Goal: Information Seeking & Learning: Learn about a topic

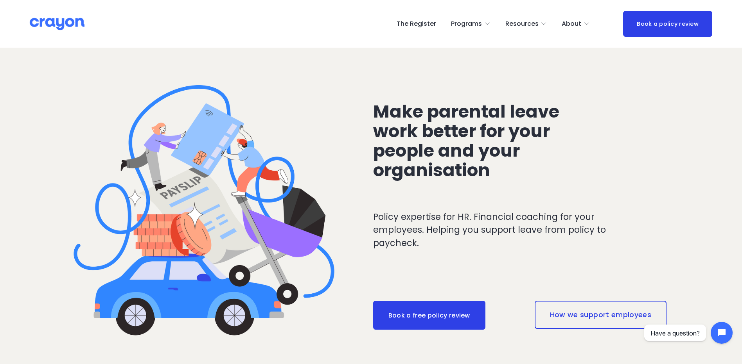
click at [652, 290] on div "Make parental leave work better for your people and your organisation Policy ex…" at bounding box center [371, 226] width 742 height 357
click at [403, 224] on p "Policy expertise for HR. Financial coaching for your employees. Helping you sup…" at bounding box center [505, 230] width 265 height 39
click at [427, 21] on link "The Register" at bounding box center [415, 24] width 39 height 13
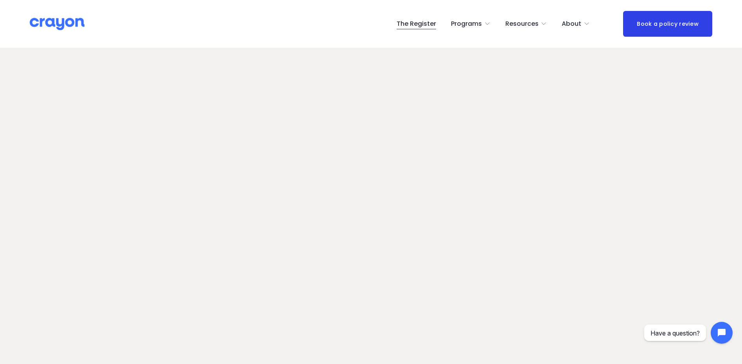
click at [486, 25] on link "Programs" at bounding box center [470, 24] width 39 height 13
click at [0, 0] on span "Employer hub" at bounding box center [0, 0] width 0 height 0
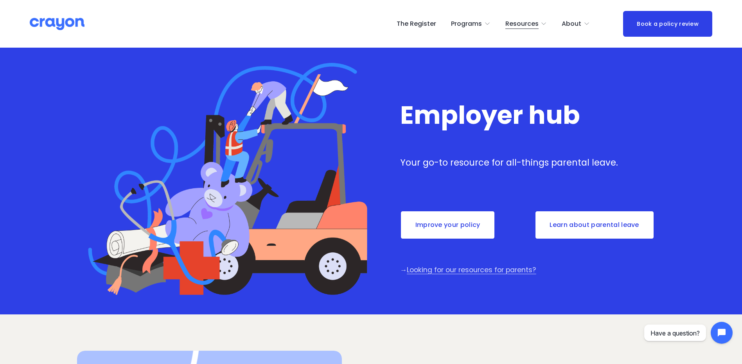
click at [559, 225] on link "Learn about parental leave" at bounding box center [594, 225] width 120 height 29
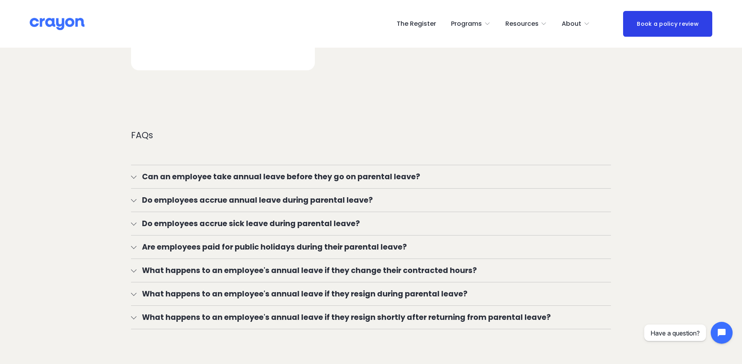
scroll to position [1400, 0]
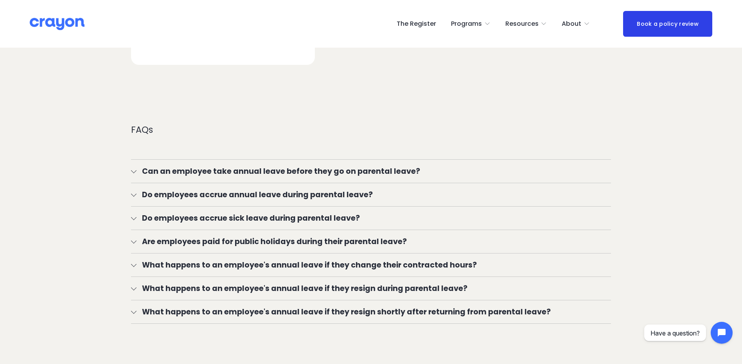
click at [376, 308] on span "What happens to an employee's annual leave if they resign shortly after returni…" at bounding box center [373, 311] width 474 height 11
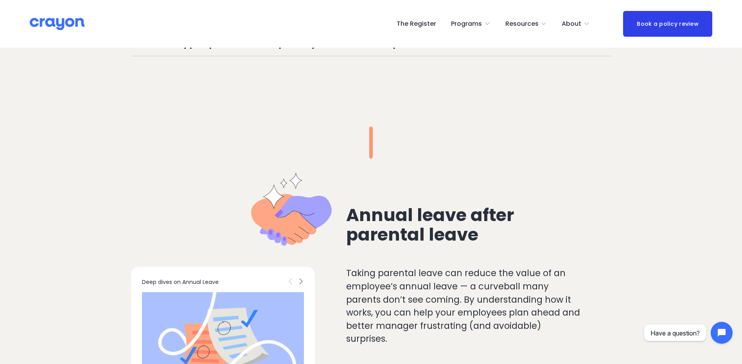
scroll to position [1145, 0]
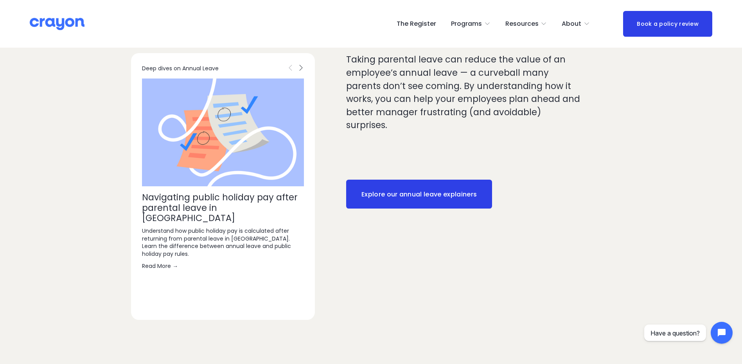
click at [148, 262] on link "Read More →" at bounding box center [223, 266] width 162 height 8
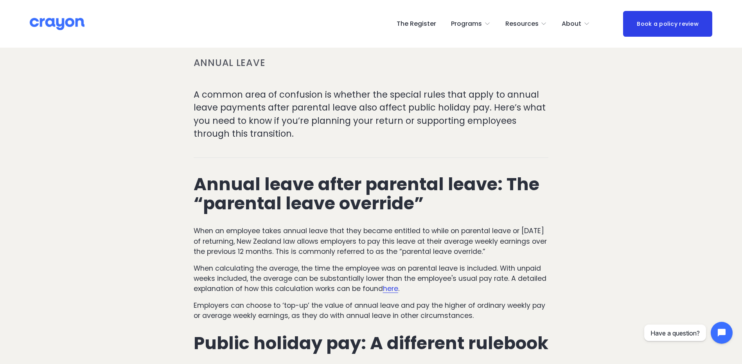
scroll to position [156, 0]
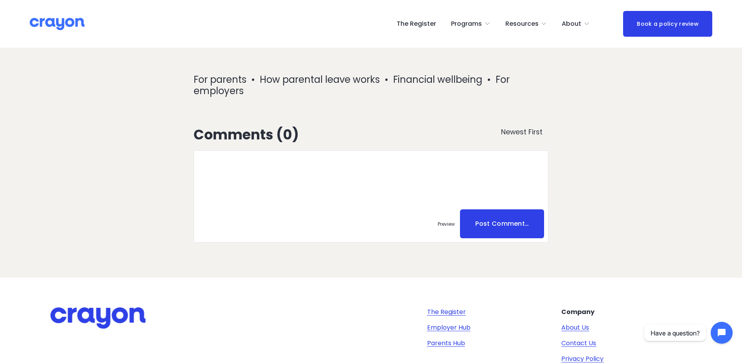
scroll to position [1271, 0]
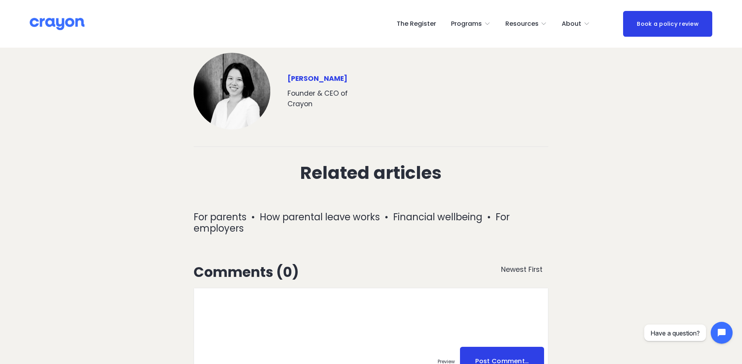
drag, startPoint x: 452, startPoint y: 147, endPoint x: 448, endPoint y: 144, distance: 4.7
click at [449, 145] on div at bounding box center [371, 146] width 368 height 21
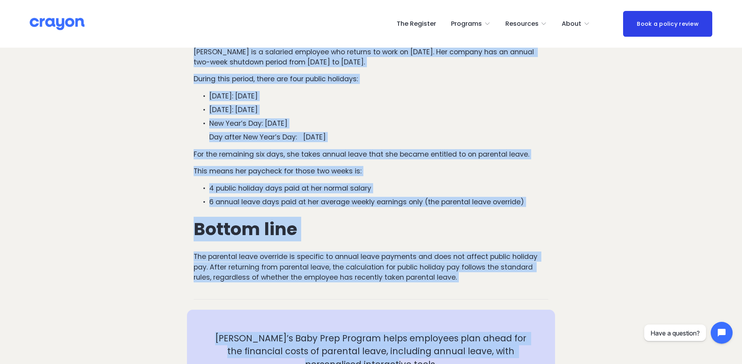
scroll to position [791, 0]
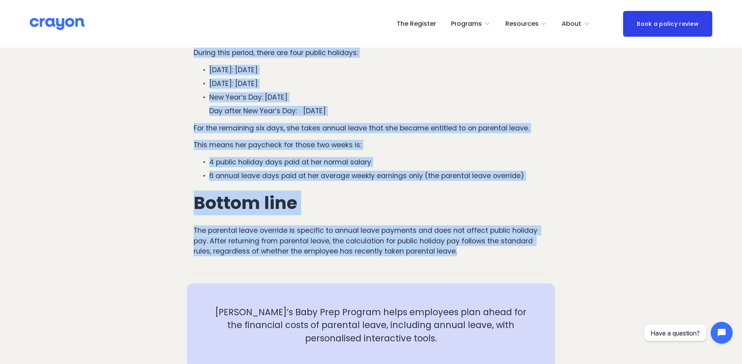
drag, startPoint x: 196, startPoint y: 127, endPoint x: 465, endPoint y: 253, distance: 297.1
click at [465, 253] on div "Navigating public holiday pay after parental leave in New Zealand Annual leave …" at bounding box center [371, 87] width 355 height 1543
copy div "Navigating public holiday pay after parental leave in New Zealand Annual leave …"
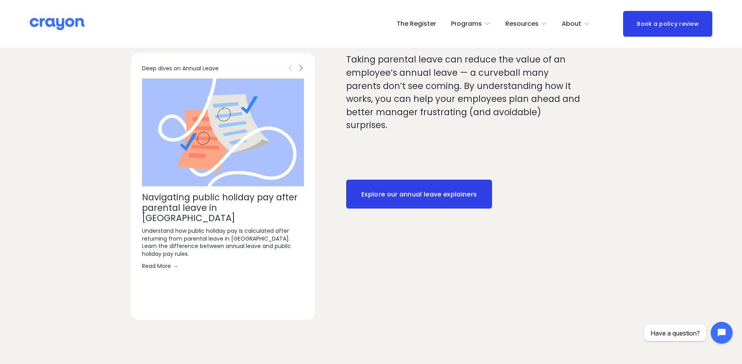
scroll to position [1505, 0]
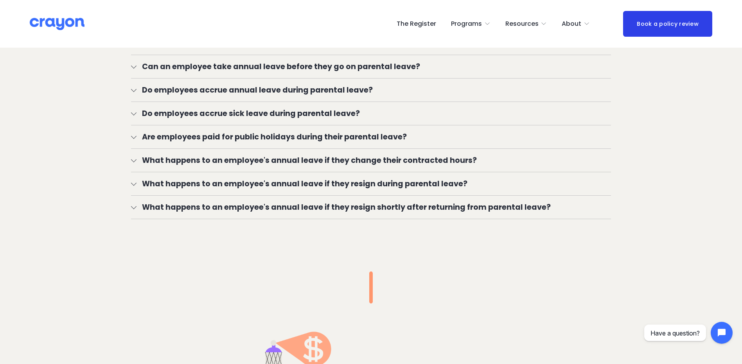
click at [379, 208] on span "What happens to an employee's annual leave if they resign shortly after returni…" at bounding box center [373, 207] width 474 height 11
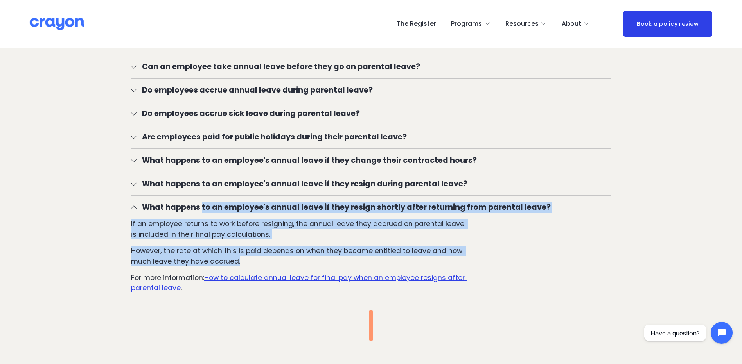
drag, startPoint x: 248, startPoint y: 260, endPoint x: 143, endPoint y: 207, distance: 118.2
click at [143, 207] on li "What happens to an employee's annual leave if they resign shortly after returni…" at bounding box center [371, 250] width 480 height 109
copy li "What happens to an employee's annual leave if they resign shortly after returni…"
click at [301, 278] on u "How to calculate annual leave for final pay when an employee resigns after pare…" at bounding box center [298, 283] width 335 height 20
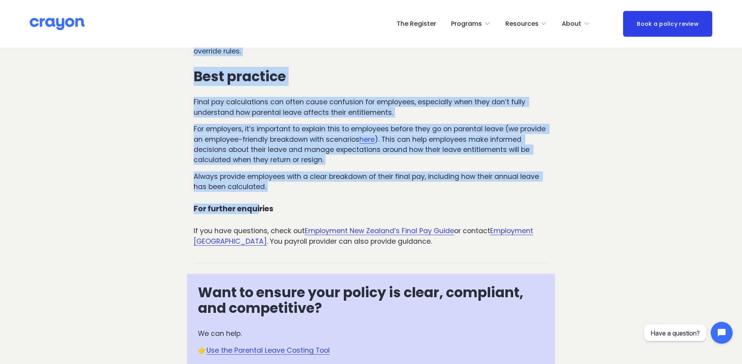
scroll to position [782, 0]
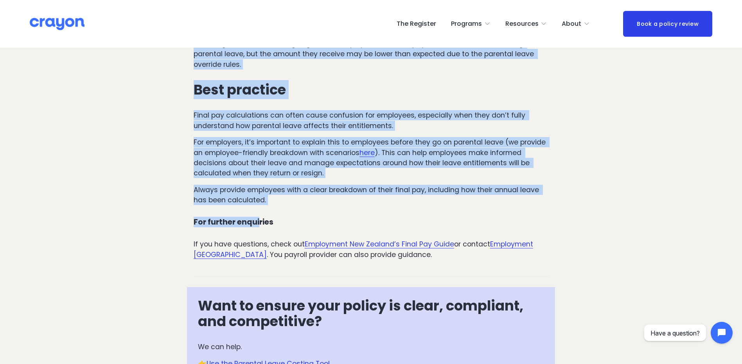
drag, startPoint x: 202, startPoint y: 125, endPoint x: 280, endPoint y: 202, distance: 109.7
click at [280, 202] on div "How to calculate annual leave for final pay when an employee resigns after pare…" at bounding box center [371, 71] width 355 height 1493
copy div "How to calculate annual leave for final pay when an employee resigns after pare…"
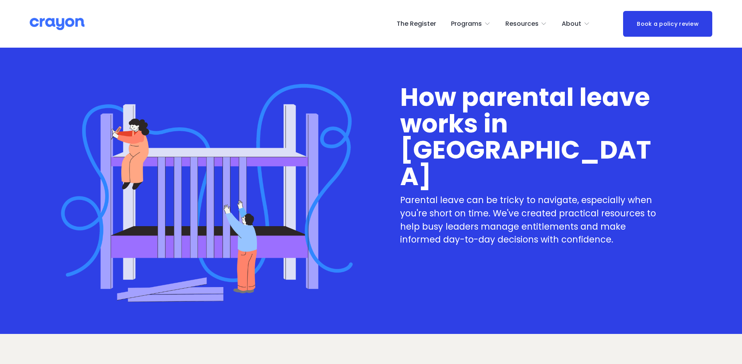
scroll to position [1806, 0]
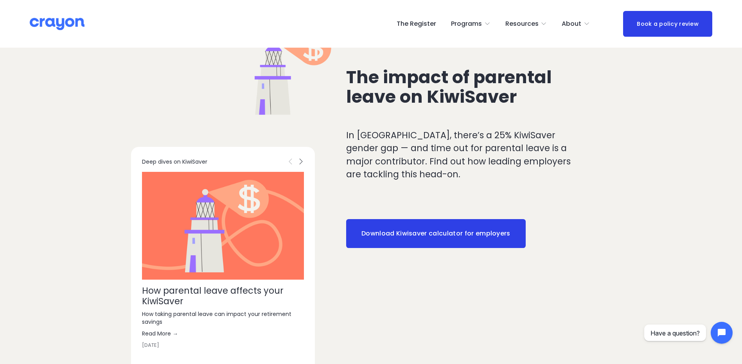
click at [662, 100] on div "The impact of parental leave on KiwiSaver In [GEOGRAPHIC_DATA], there’s a 25% K…" at bounding box center [371, 298] width 742 height 592
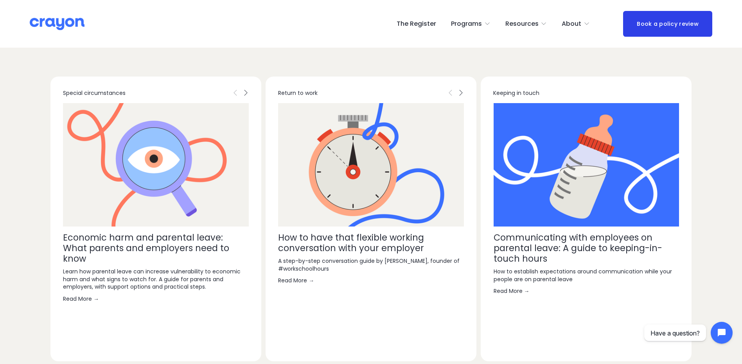
scroll to position [2567, 0]
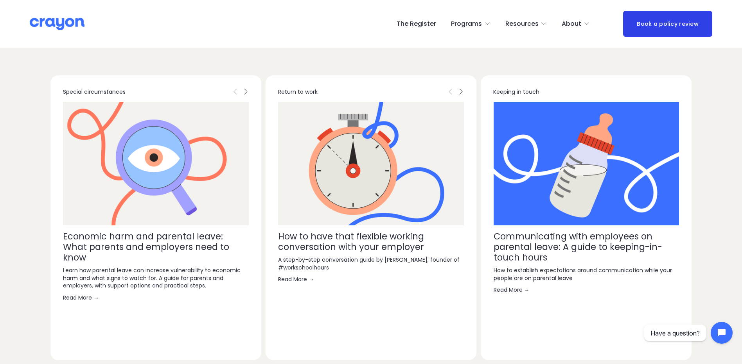
click at [295, 276] on link "Read More →" at bounding box center [371, 280] width 186 height 8
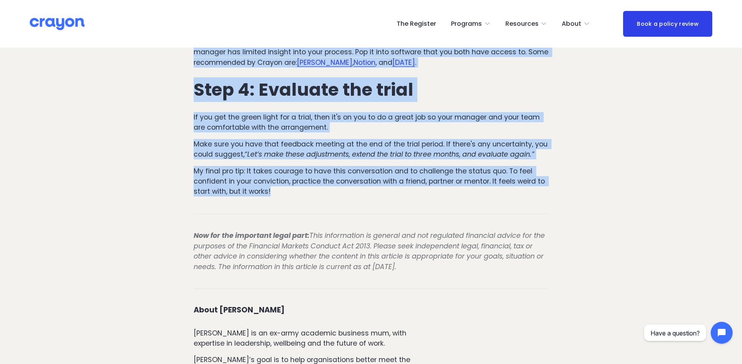
scroll to position [899, 0]
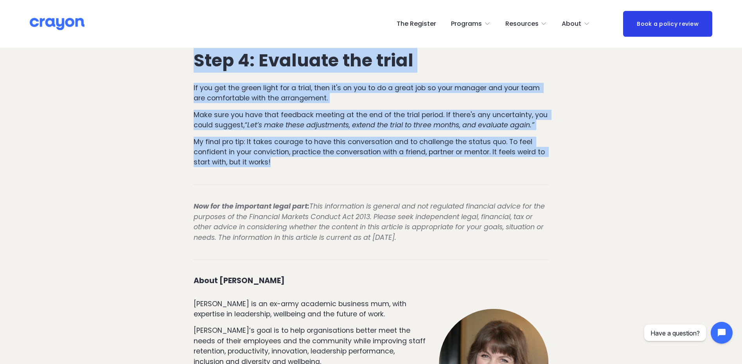
drag, startPoint x: 201, startPoint y: 85, endPoint x: 292, endPoint y: 167, distance: 122.7
copy div "Lor ip dolo sita consecte adipisc elitseddoeiu temp inci utlabore Etdolo ma ali…"
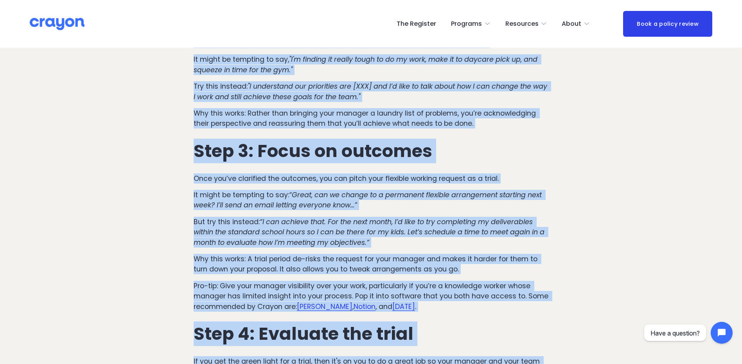
click at [126, 223] on article "How to have that flexible working conversation with your employer Return to wor…" at bounding box center [371, 201] width 742 height 1556
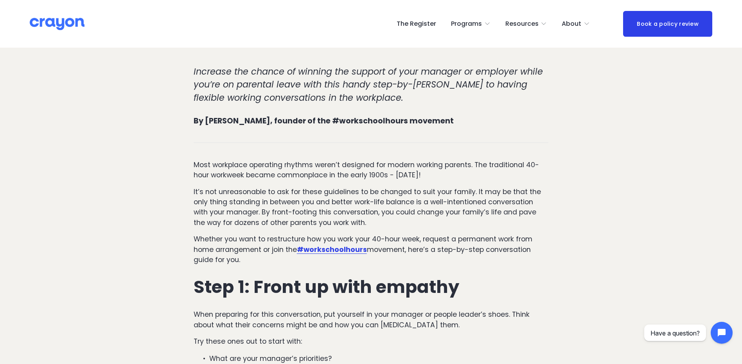
scroll to position [0, 0]
